Goal: Task Accomplishment & Management: Manage account settings

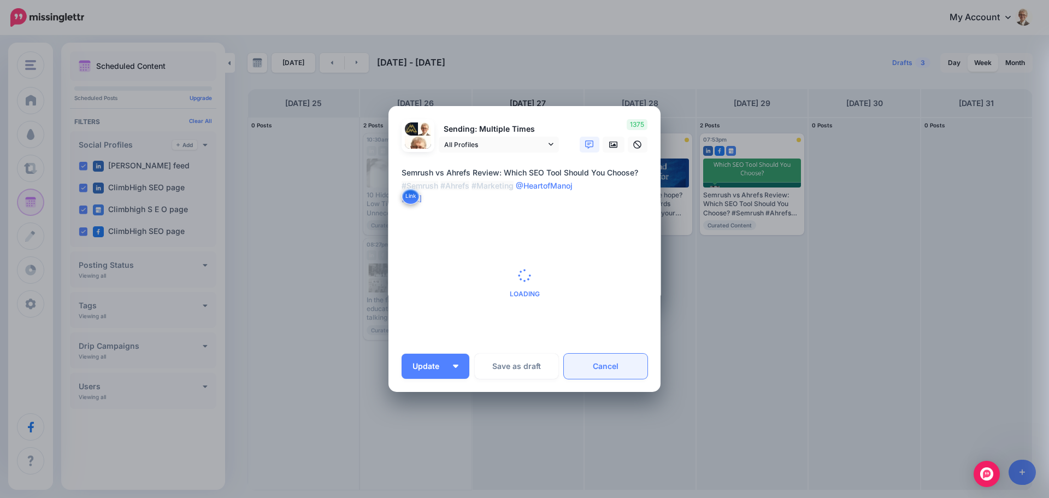
click at [594, 366] on link "Cancel" at bounding box center [606, 365] width 84 height 25
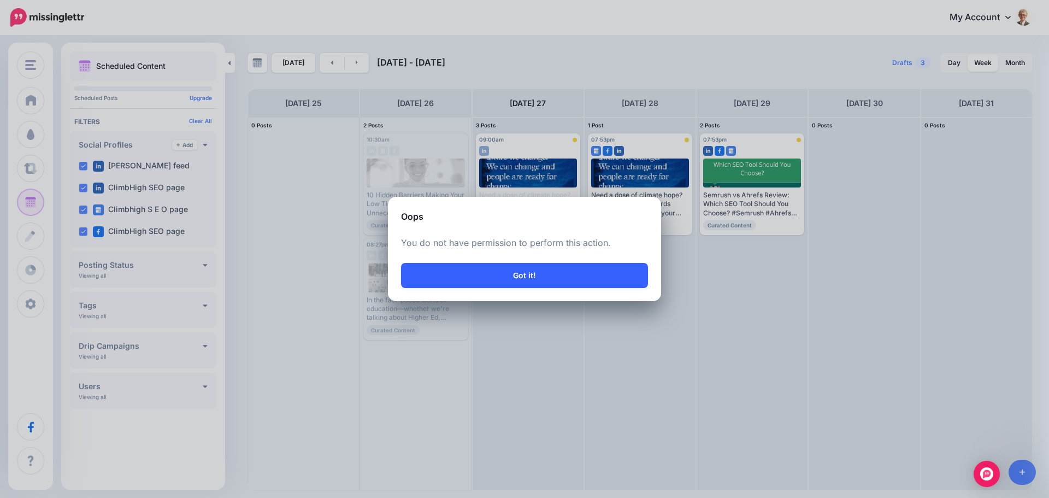
click at [524, 280] on button "Got it!" at bounding box center [524, 275] width 247 height 25
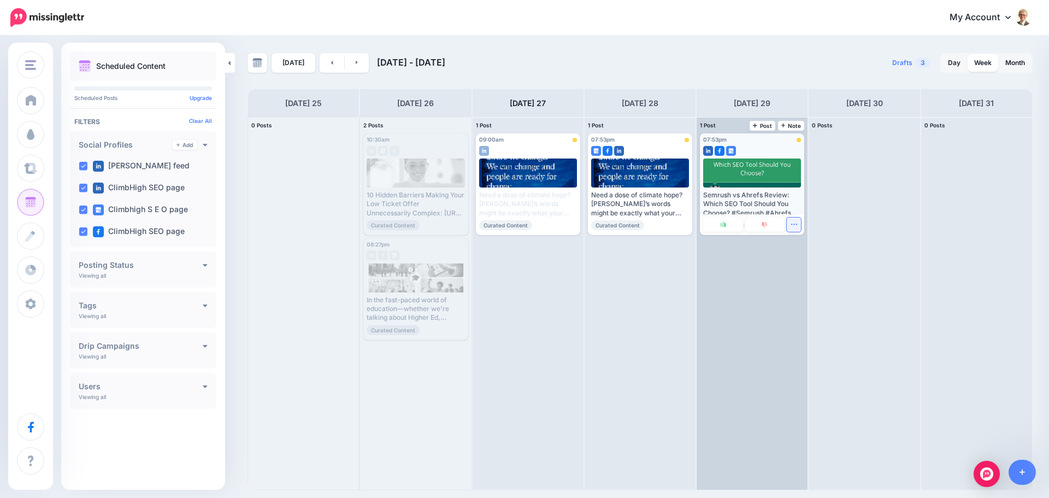
click at [792, 226] on icon "button" at bounding box center [793, 224] width 7 height 7
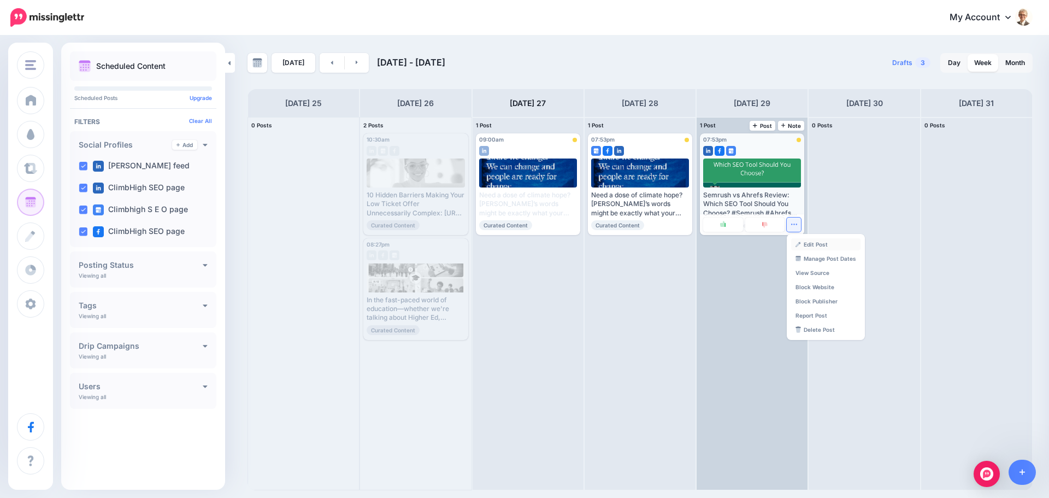
click at [819, 242] on link "Edit Post" at bounding box center [825, 244] width 69 height 12
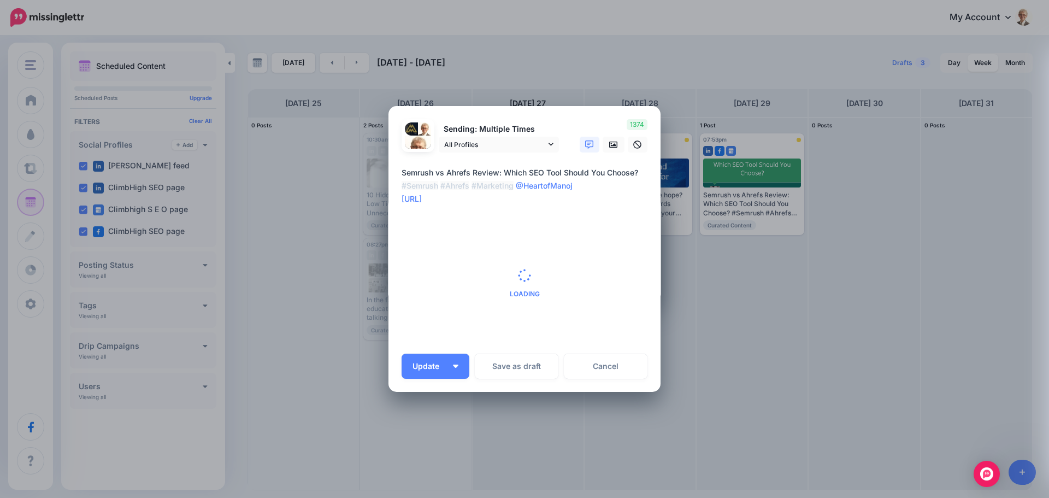
drag, startPoint x: 569, startPoint y: 119, endPoint x: 694, endPoint y: 191, distance: 144.1
click at [694, 191] on div "Edit Post Loading Sending: Multiple Times [DATE] 18:58" at bounding box center [524, 249] width 1049 height 498
drag, startPoint x: 591, startPoint y: 367, endPoint x: 612, endPoint y: 362, distance: 21.9
click at [591, 367] on link "Cancel" at bounding box center [606, 365] width 84 height 25
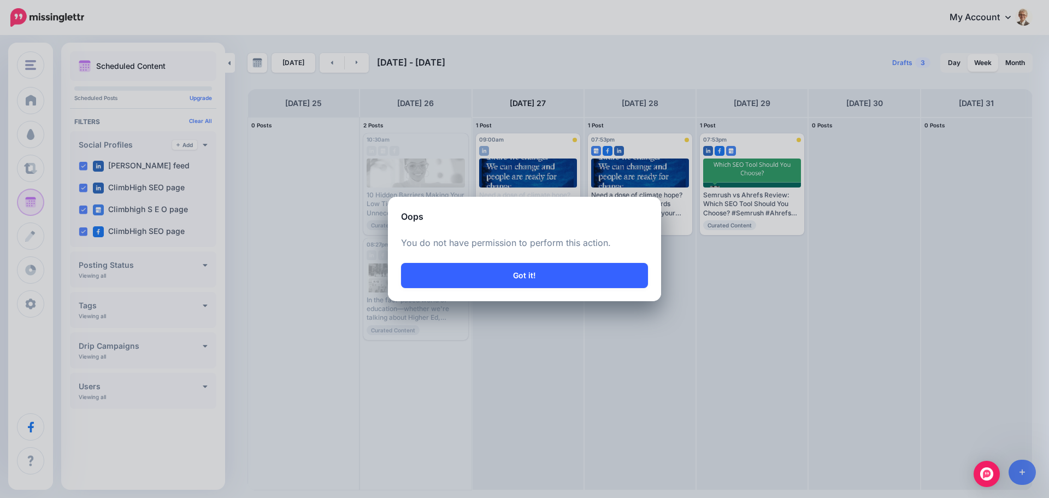
click at [519, 276] on button "Got it!" at bounding box center [524, 275] width 247 height 25
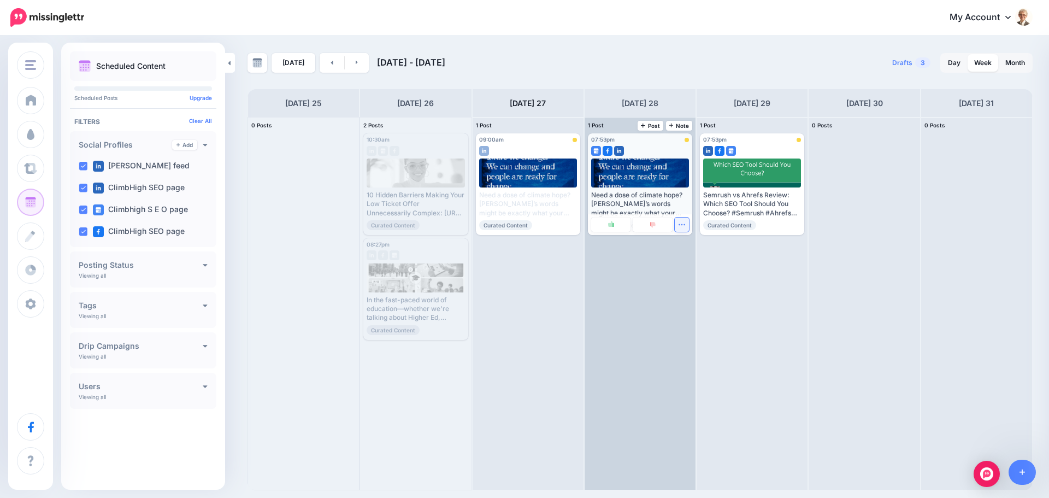
click at [682, 226] on icon "button" at bounding box center [681, 224] width 7 height 7
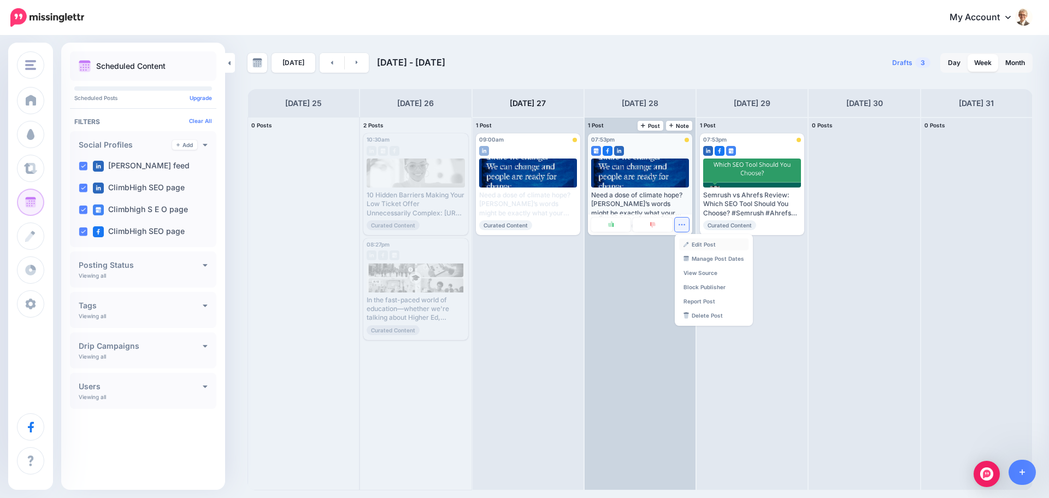
click at [699, 247] on link "Edit Post" at bounding box center [713, 244] width 69 height 12
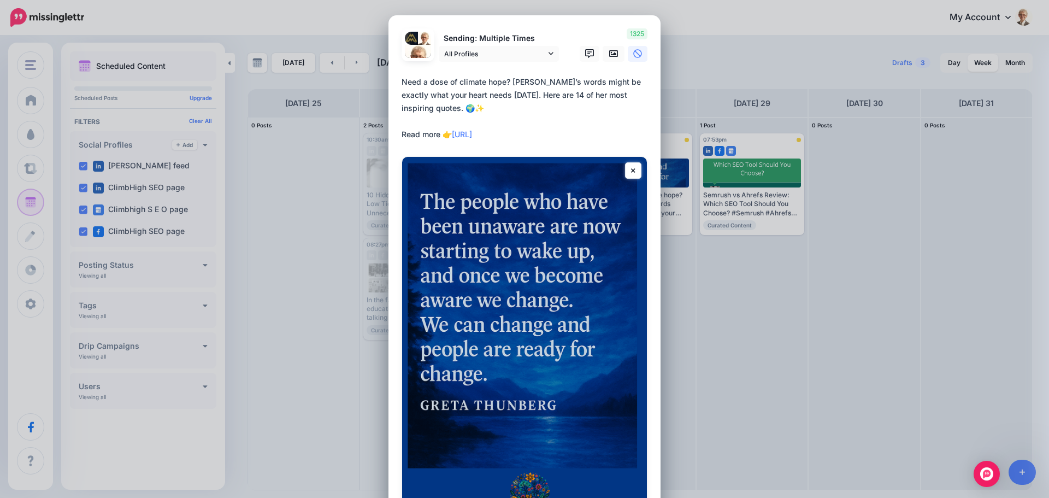
click at [402, 82] on textarea "**********" at bounding box center [527, 108] width 251 height 66
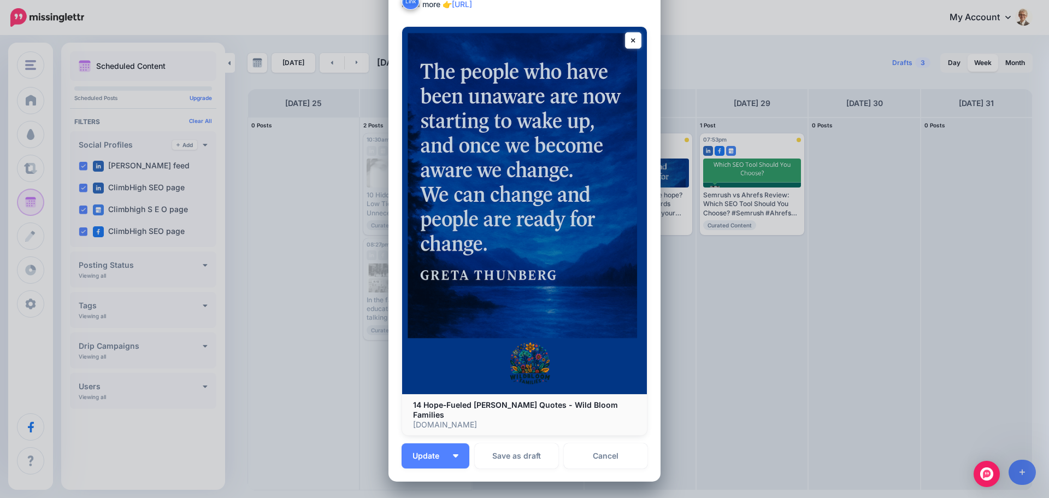
scroll to position [232, 0]
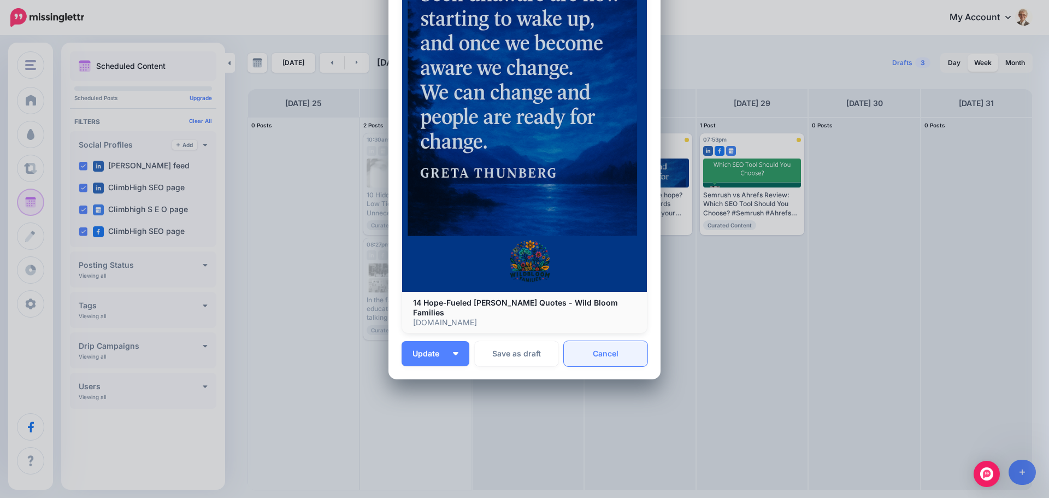
click at [605, 357] on link "Cancel" at bounding box center [606, 353] width 84 height 25
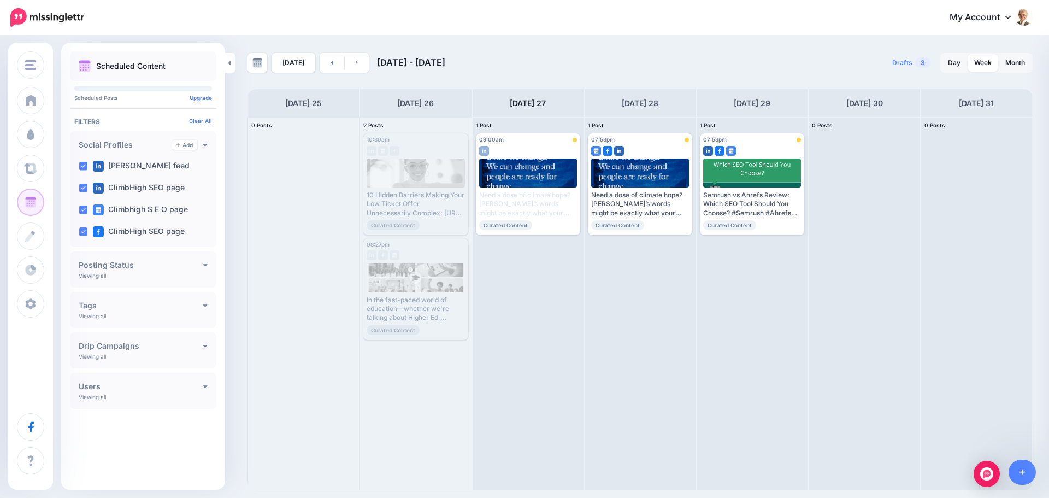
scroll to position [0, 0]
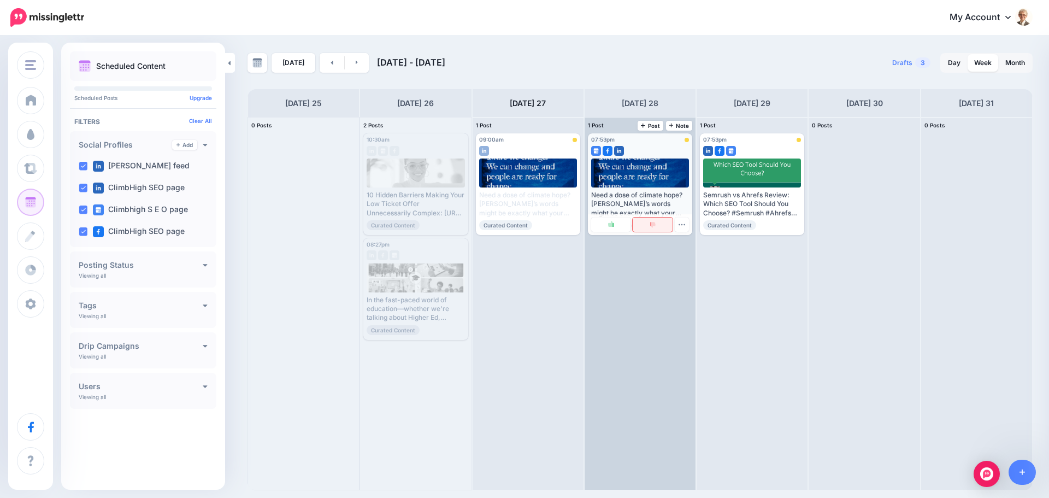
click at [653, 226] on img at bounding box center [652, 225] width 5 height 6
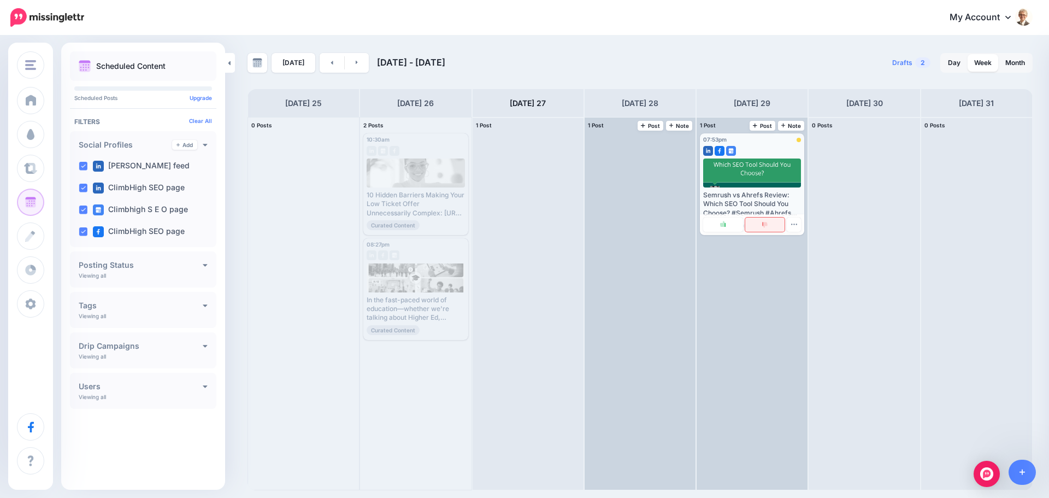
click at [764, 225] on img at bounding box center [764, 225] width 5 height 6
